Goal: Find specific page/section: Find specific page/section

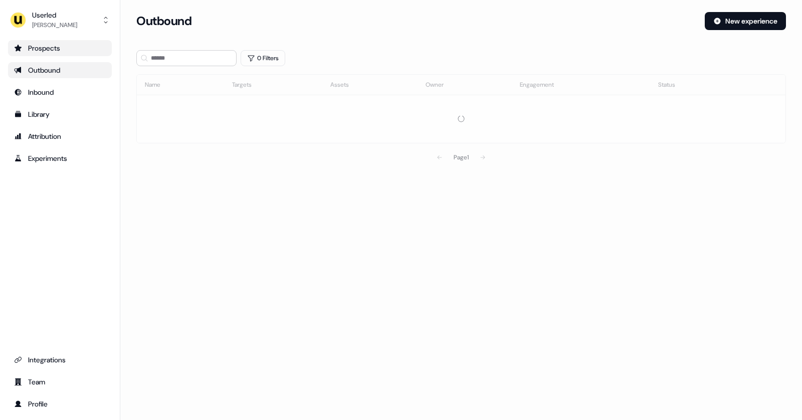
click at [71, 45] on div "Prospects" at bounding box center [60, 48] width 92 height 10
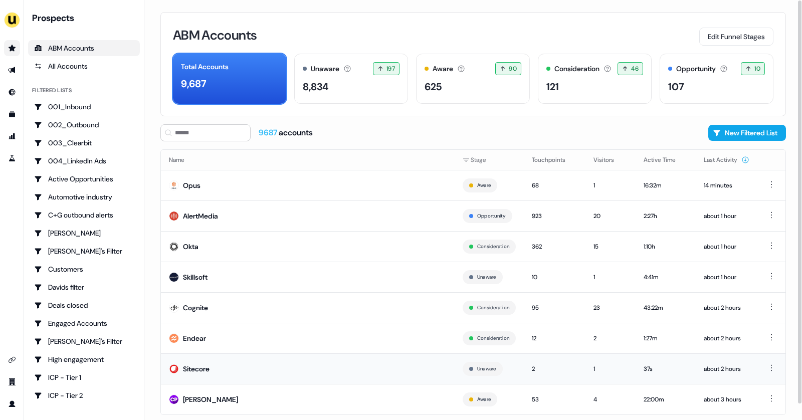
click at [186, 360] on td "Sitecore" at bounding box center [308, 368] width 294 height 31
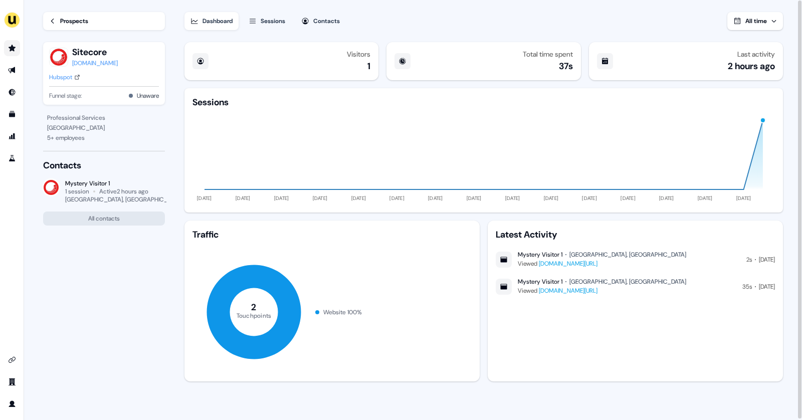
click at [8, 49] on link "Go to prospects" at bounding box center [12, 48] width 16 height 16
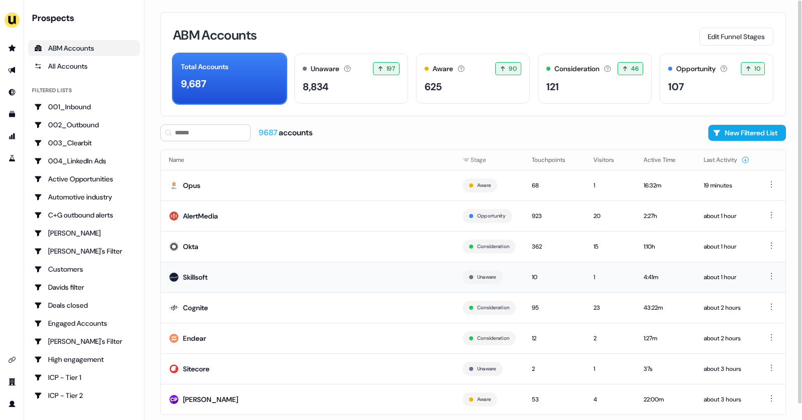
scroll to position [17, 0]
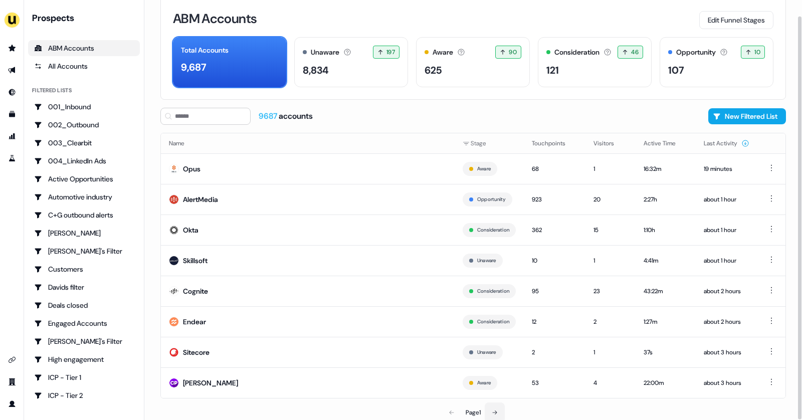
click at [501, 413] on button at bounding box center [495, 413] width 20 height 20
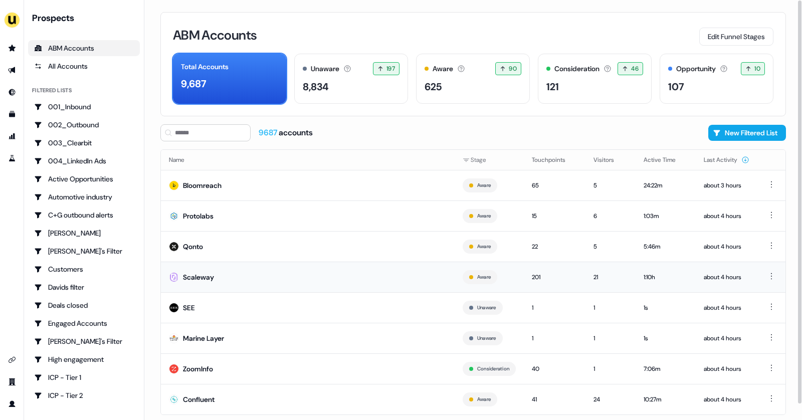
click at [224, 275] on td "Scaleway" at bounding box center [308, 277] width 294 height 31
